Goal: Find contact information: Find contact information

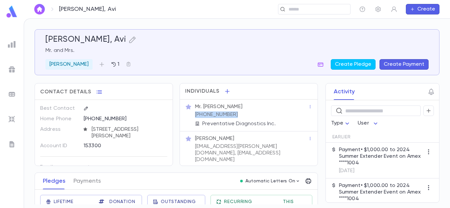
drag, startPoint x: 230, startPoint y: 116, endPoint x: 194, endPoint y: 117, distance: 36.2
click at [194, 117] on div "Mr. [PERSON_NAME] [PHONE_NUMBER] Preventative Diagnostics Inc." at bounding box center [251, 114] width 114 height 25
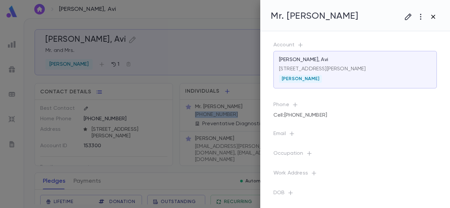
click at [436, 13] on icon "button" at bounding box center [433, 17] width 8 height 8
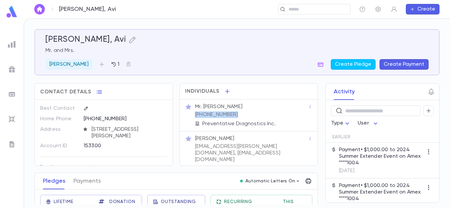
copy p "[PHONE_NUMBER]"
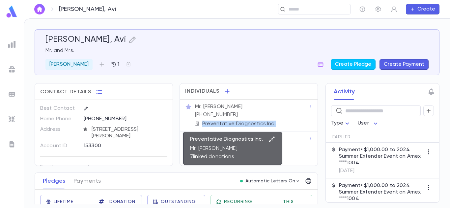
drag, startPoint x: 273, startPoint y: 123, endPoint x: 202, endPoint y: 122, distance: 70.8
click at [202, 122] on div "Preventative Diagnostics Inc." at bounding box center [251, 124] width 113 height 7
copy p "Preventative Diagnostics Inc."
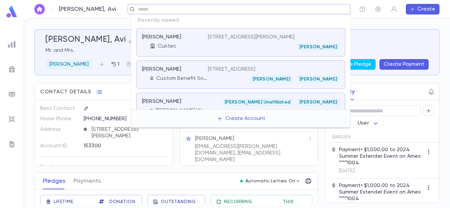
click at [306, 11] on input "text" at bounding box center [241, 9] width 211 height 6
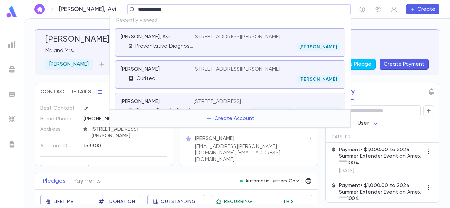
type input "**********"
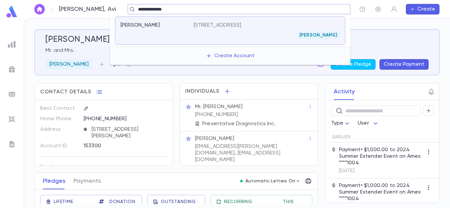
click at [242, 37] on div "[PERSON_NAME]" at bounding box center [267, 35] width 146 height 8
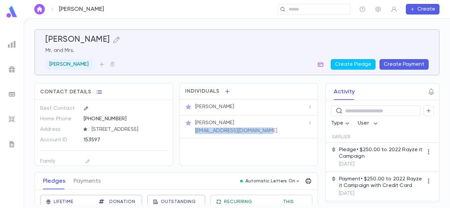
drag, startPoint x: 268, startPoint y: 132, endPoint x: 194, endPoint y: 130, distance: 74.4
click at [194, 130] on div "[PERSON_NAME] [EMAIL_ADDRESS][DOMAIN_NAME]" at bounding box center [251, 127] width 114 height 16
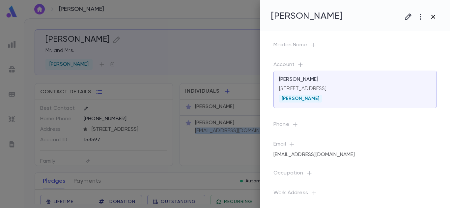
click at [434, 16] on icon "button" at bounding box center [433, 17] width 4 height 4
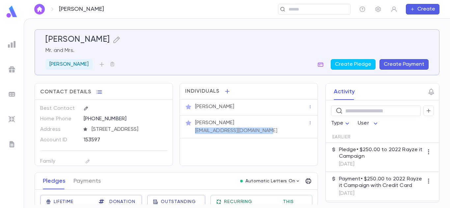
copy p "[EMAIL_ADDRESS][DOMAIN_NAME]"
click at [158, 119] on icon "button" at bounding box center [160, 119] width 5 height 5
